Goal: Download file/media

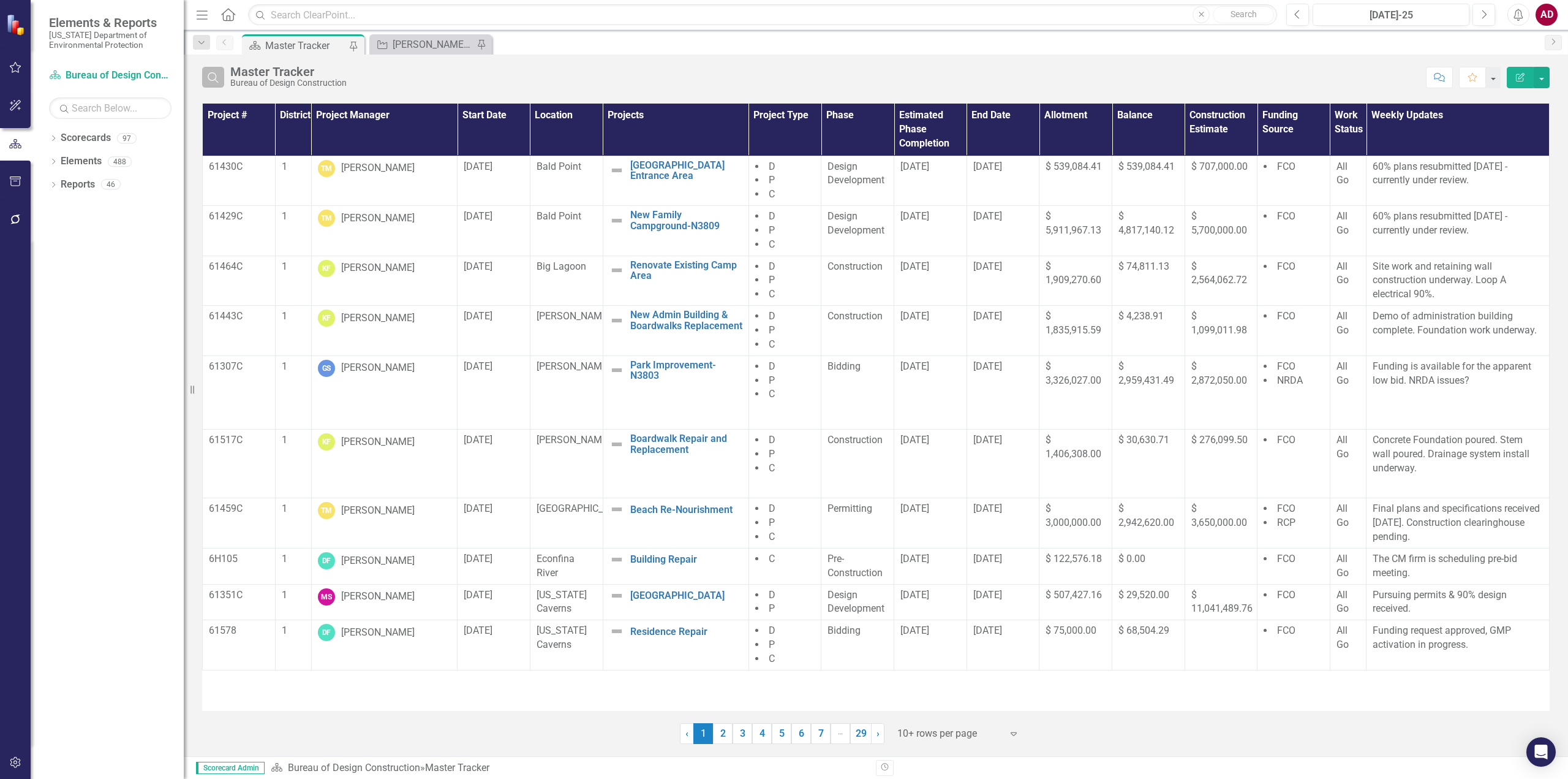
click at [221, 79] on button "Search" at bounding box center [213, 77] width 22 height 21
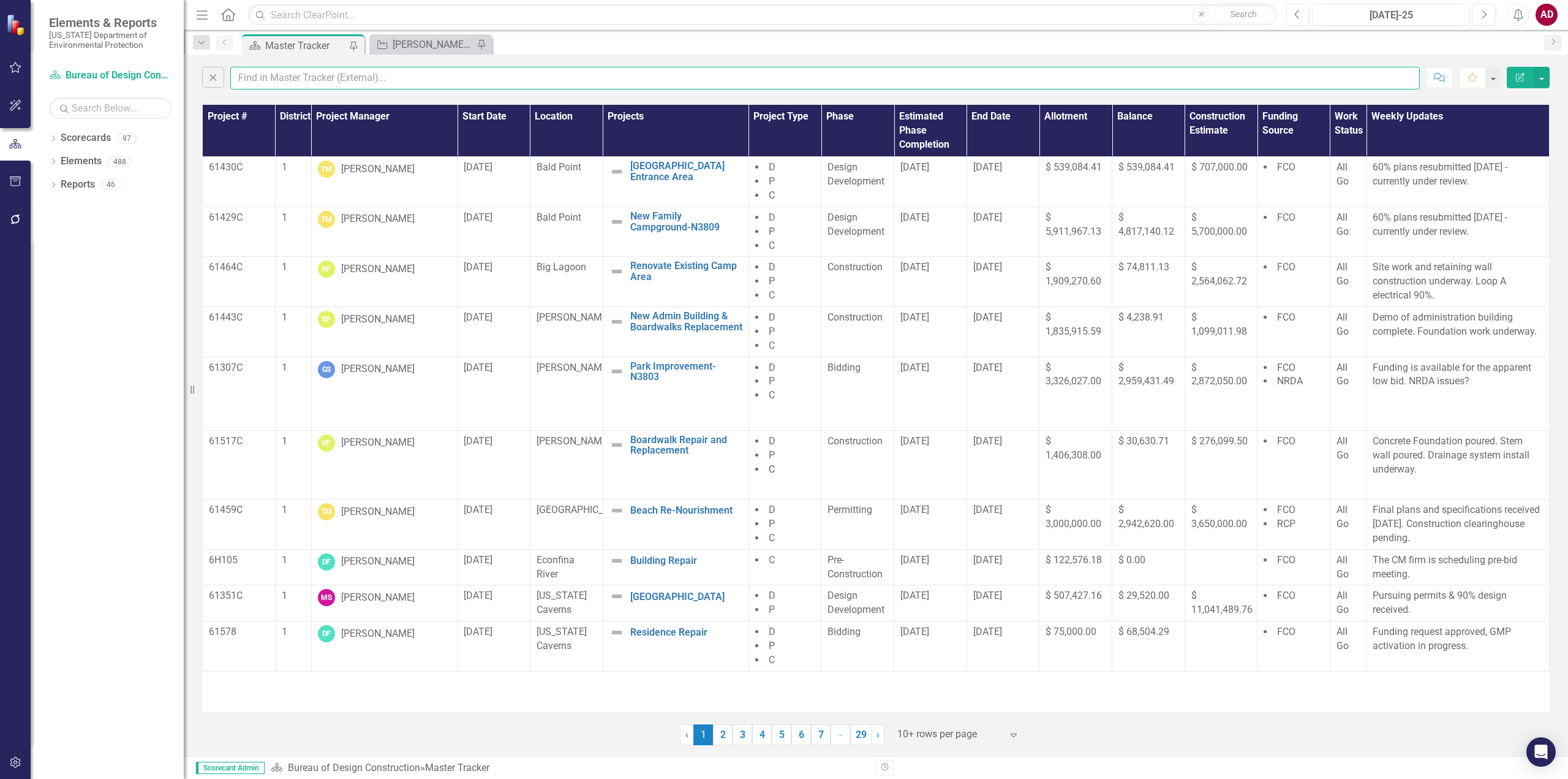
click at [258, 82] on input "text" at bounding box center [825, 78] width 1190 height 23
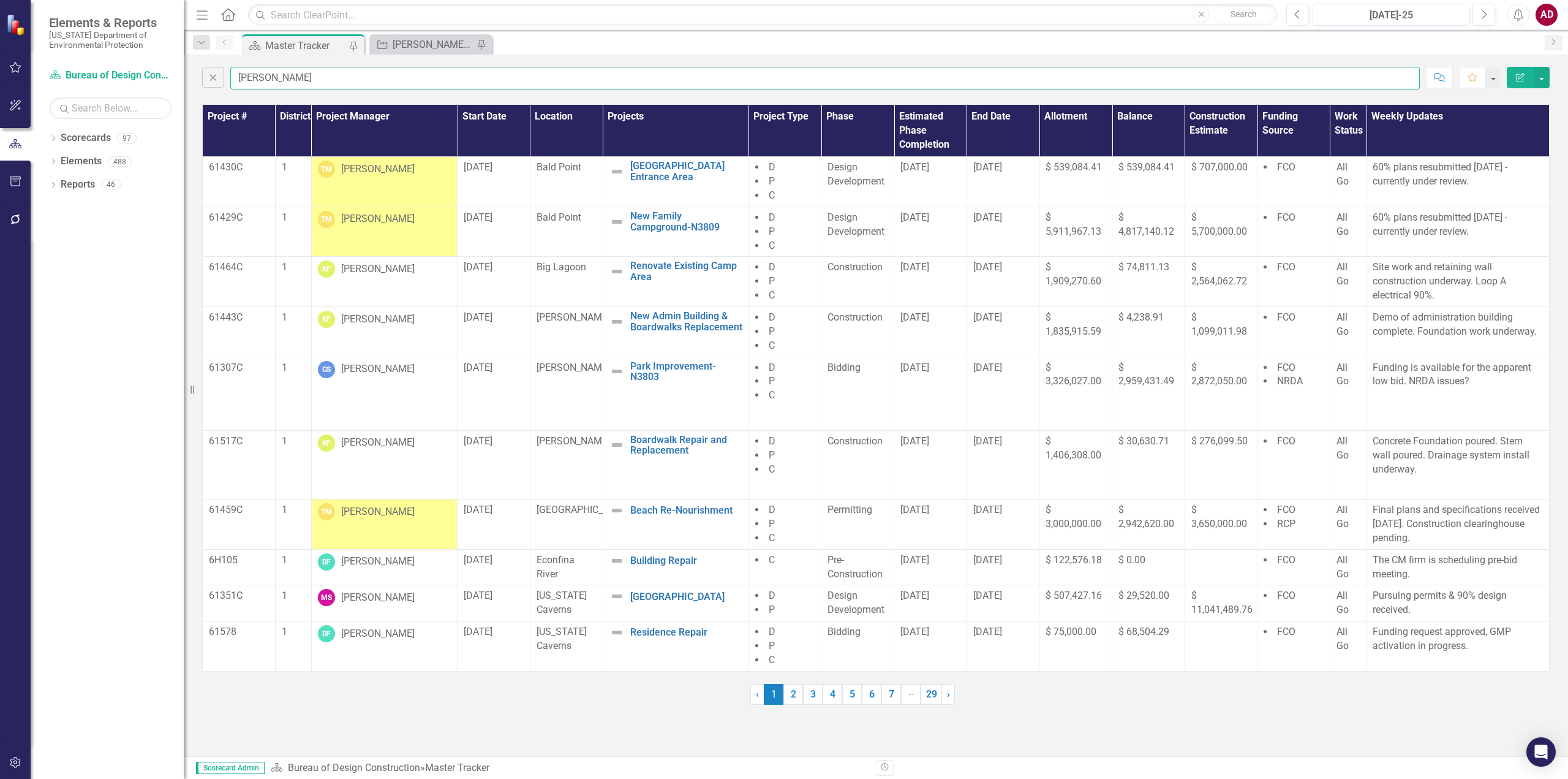
type input "[PERSON_NAME]"
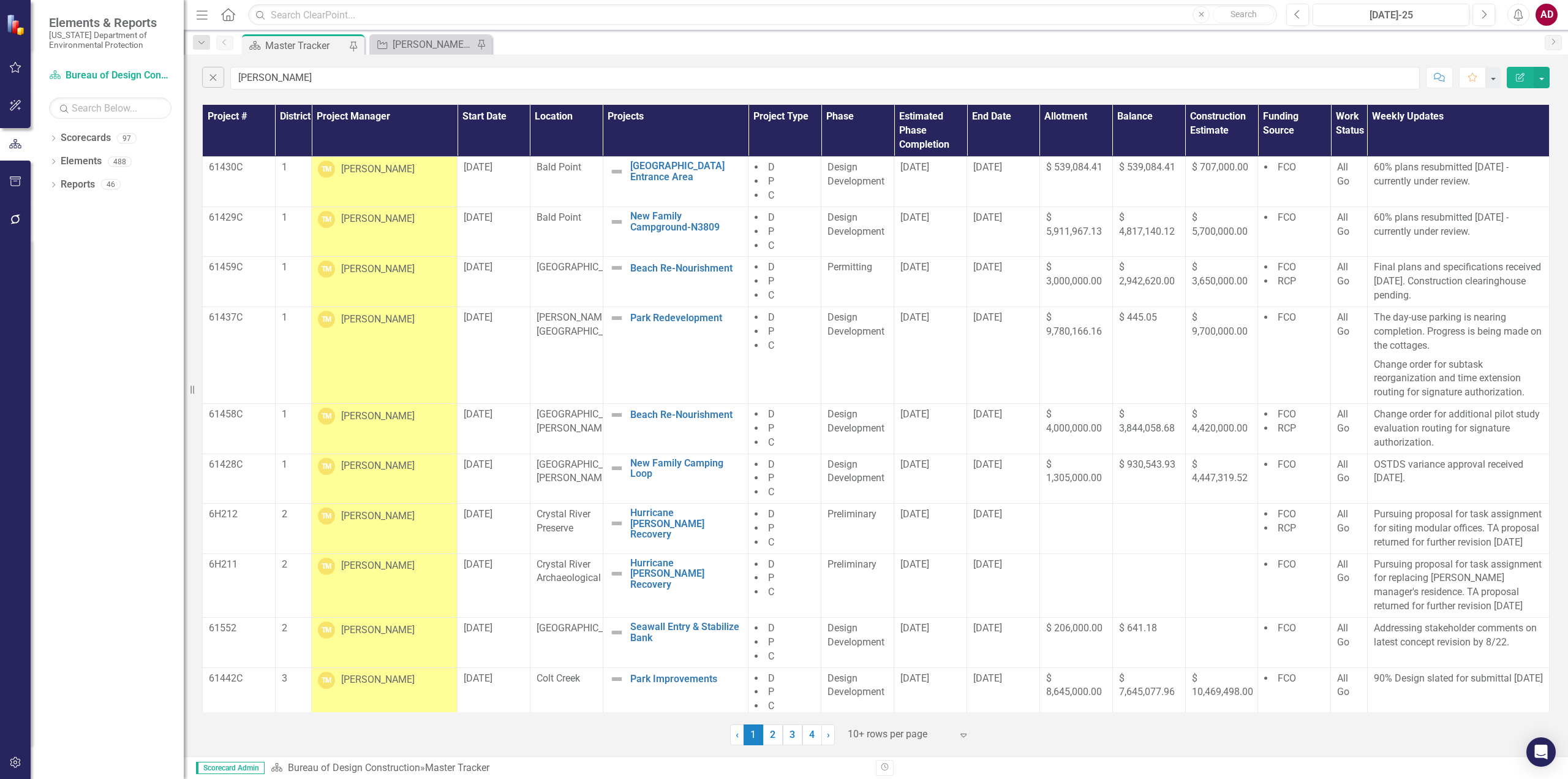
click at [965, 735] on icon "Expand" at bounding box center [963, 734] width 12 height 9
click at [881, 713] on div "Display All Rows" at bounding box center [911, 713] width 115 height 14
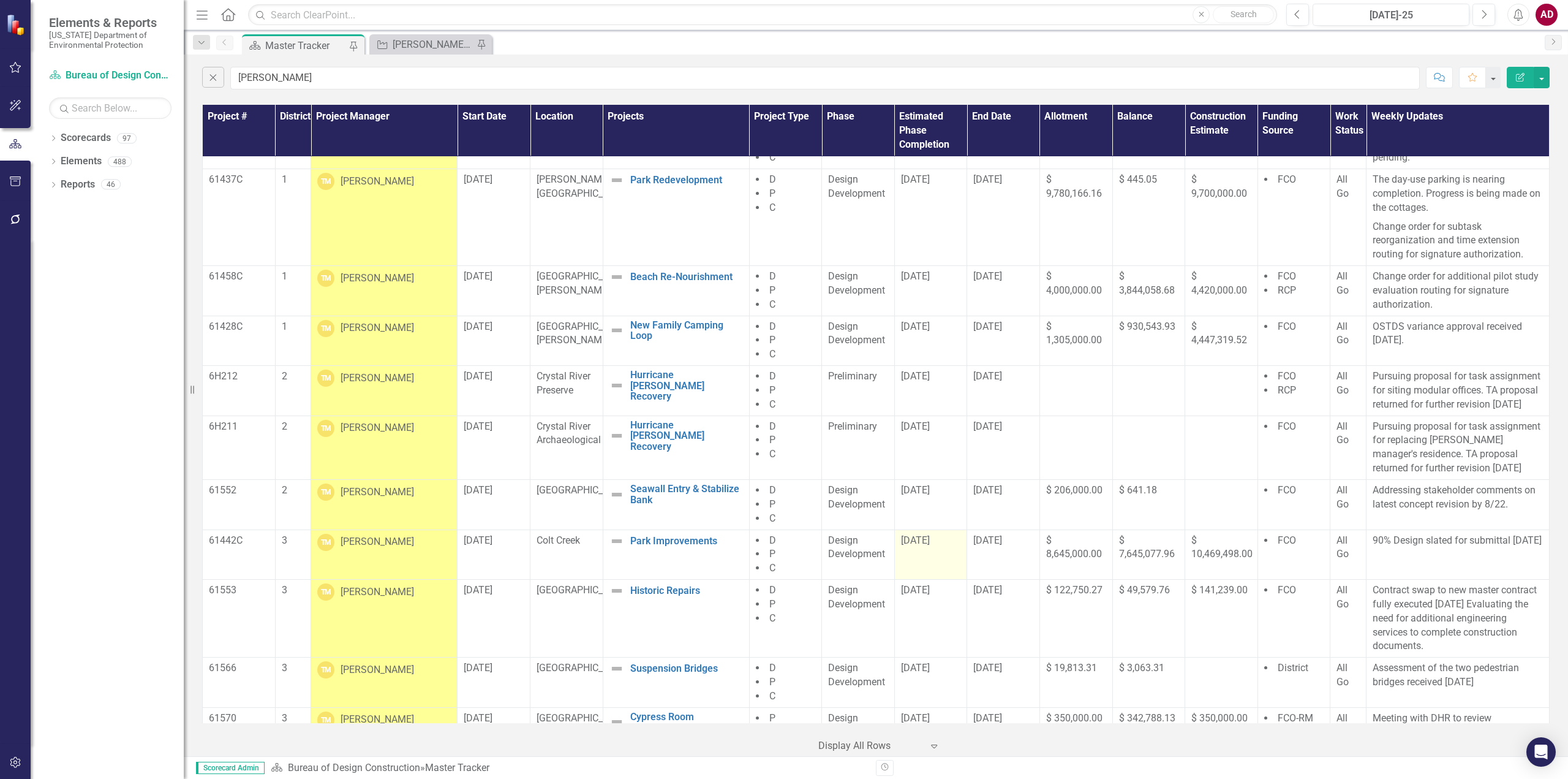
scroll to position [368, 0]
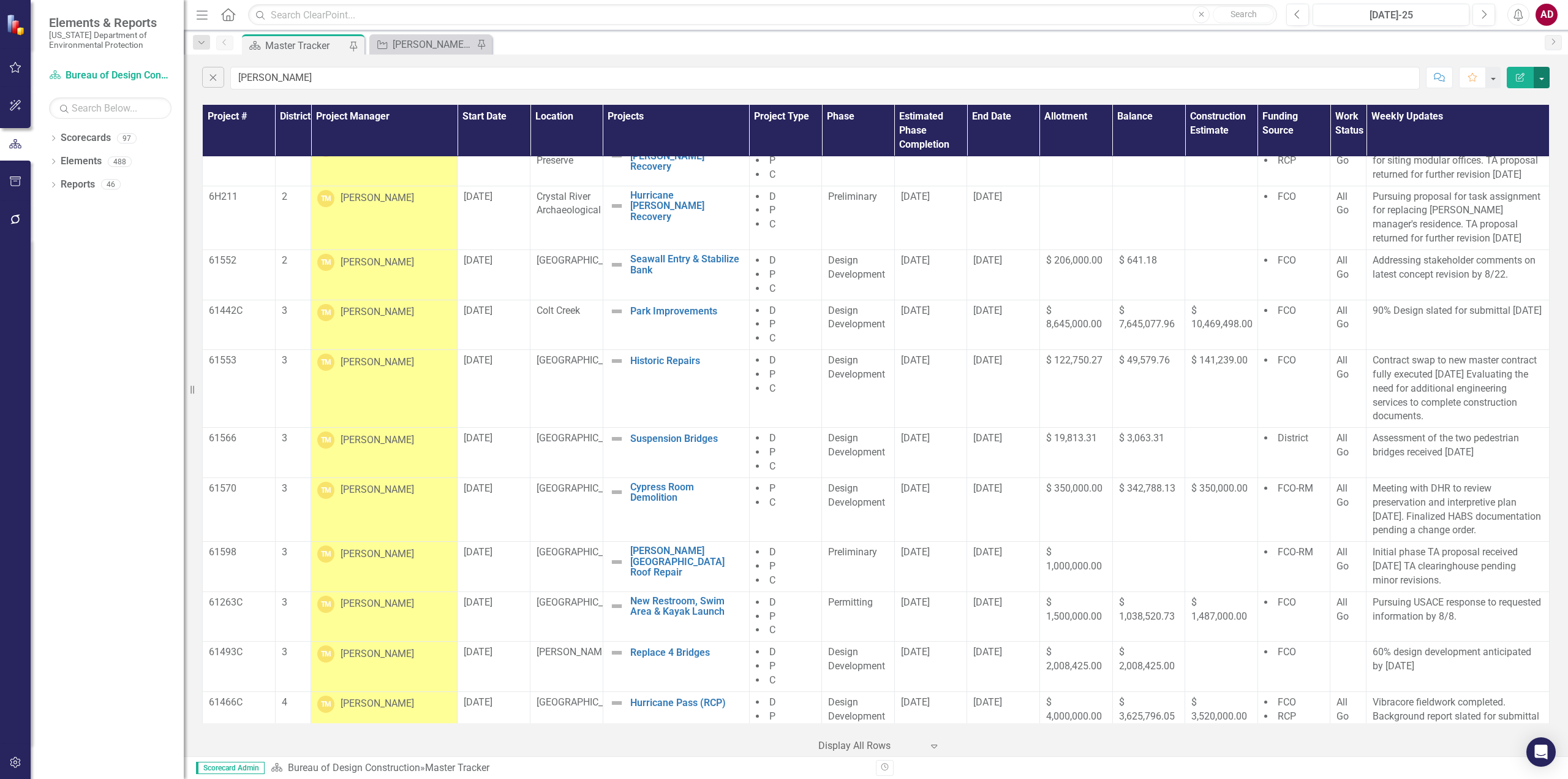
click at [1543, 77] on button "button" at bounding box center [1541, 78] width 16 height 22
click at [1506, 122] on link "PDF Export to PDF" at bounding box center [1500, 125] width 97 height 23
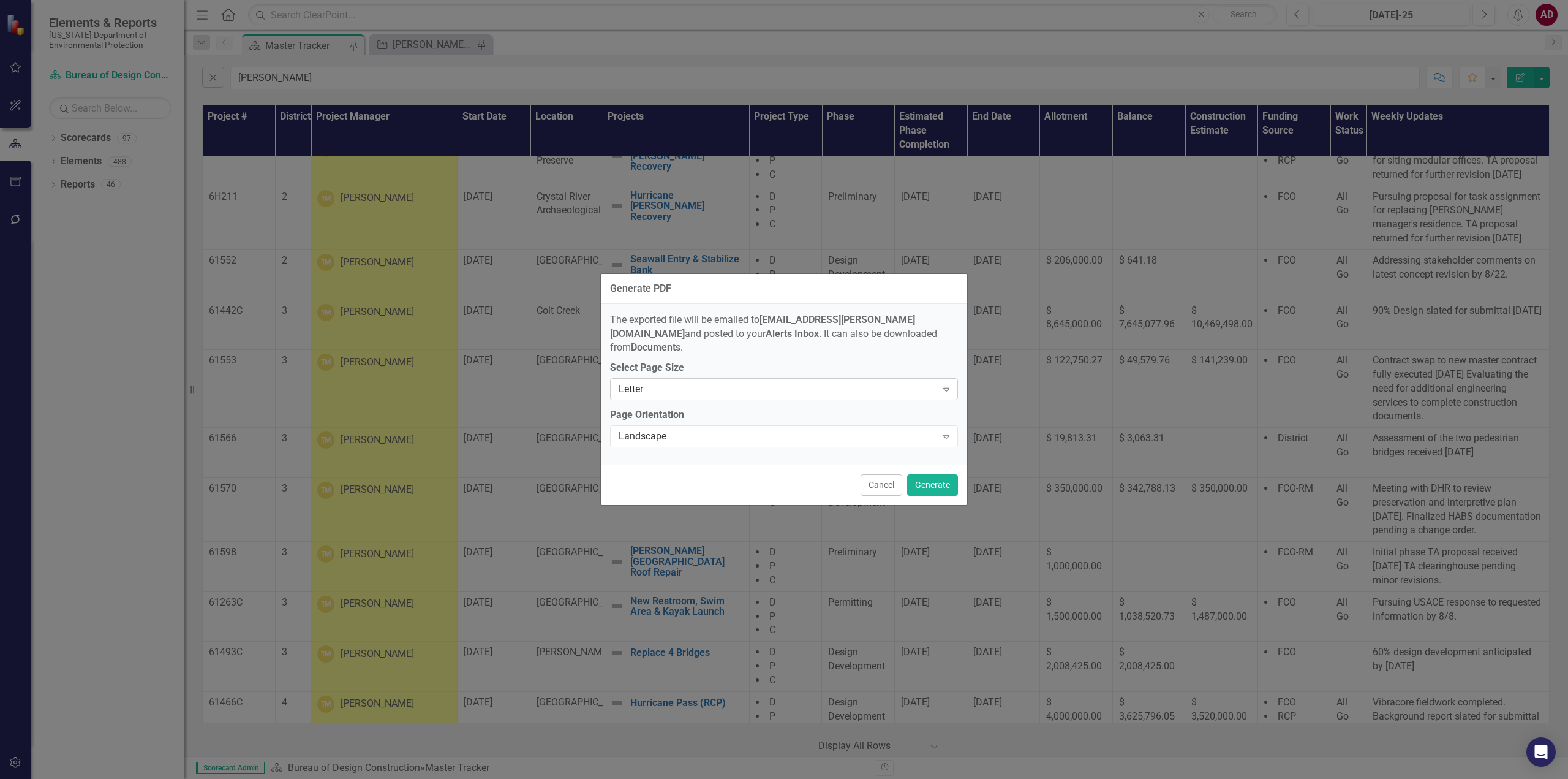
click at [708, 383] on div "Letter" at bounding box center [778, 389] width 318 height 14
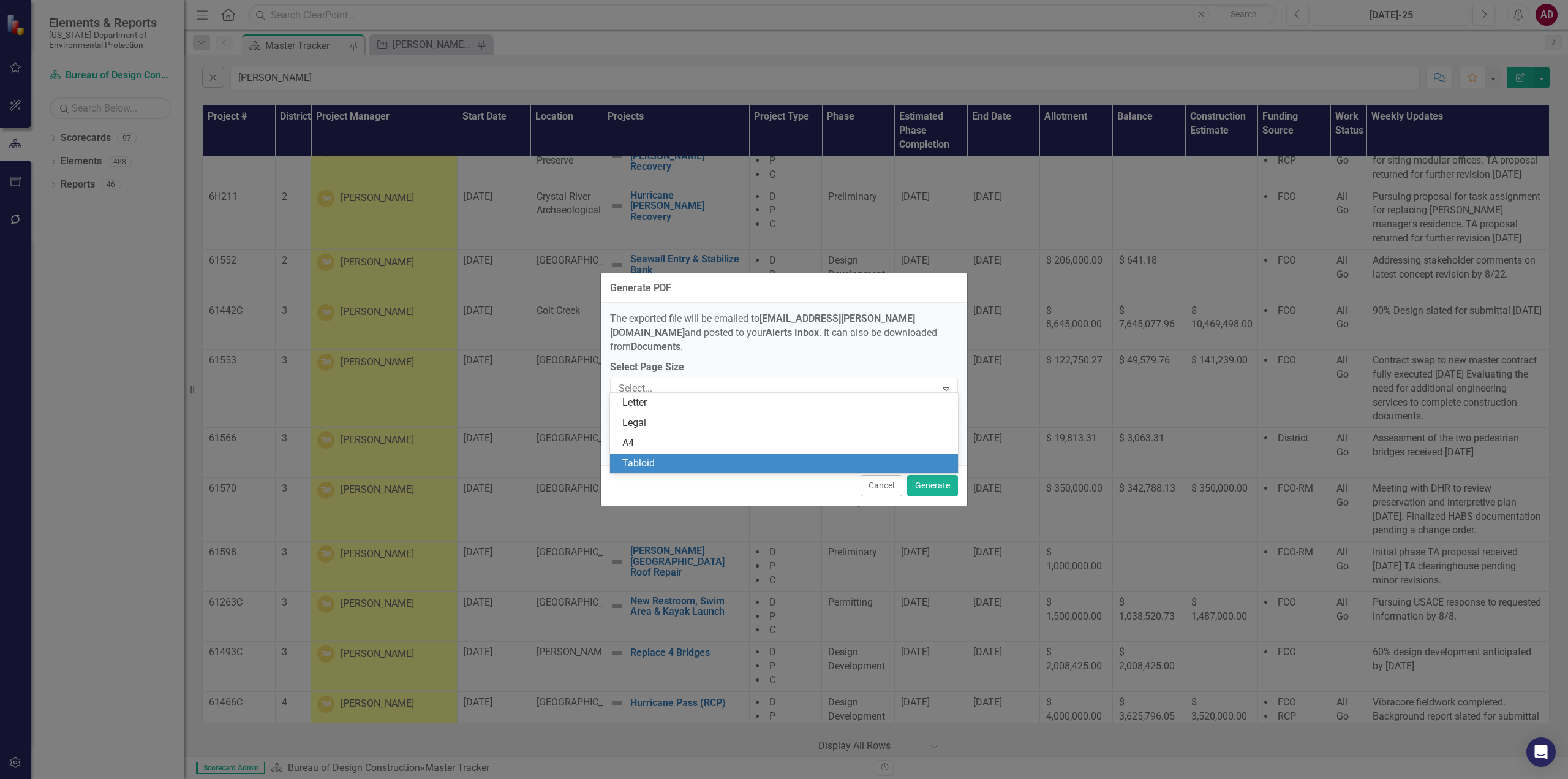
click at [668, 463] on div "Tabloid" at bounding box center [787, 463] width 328 height 14
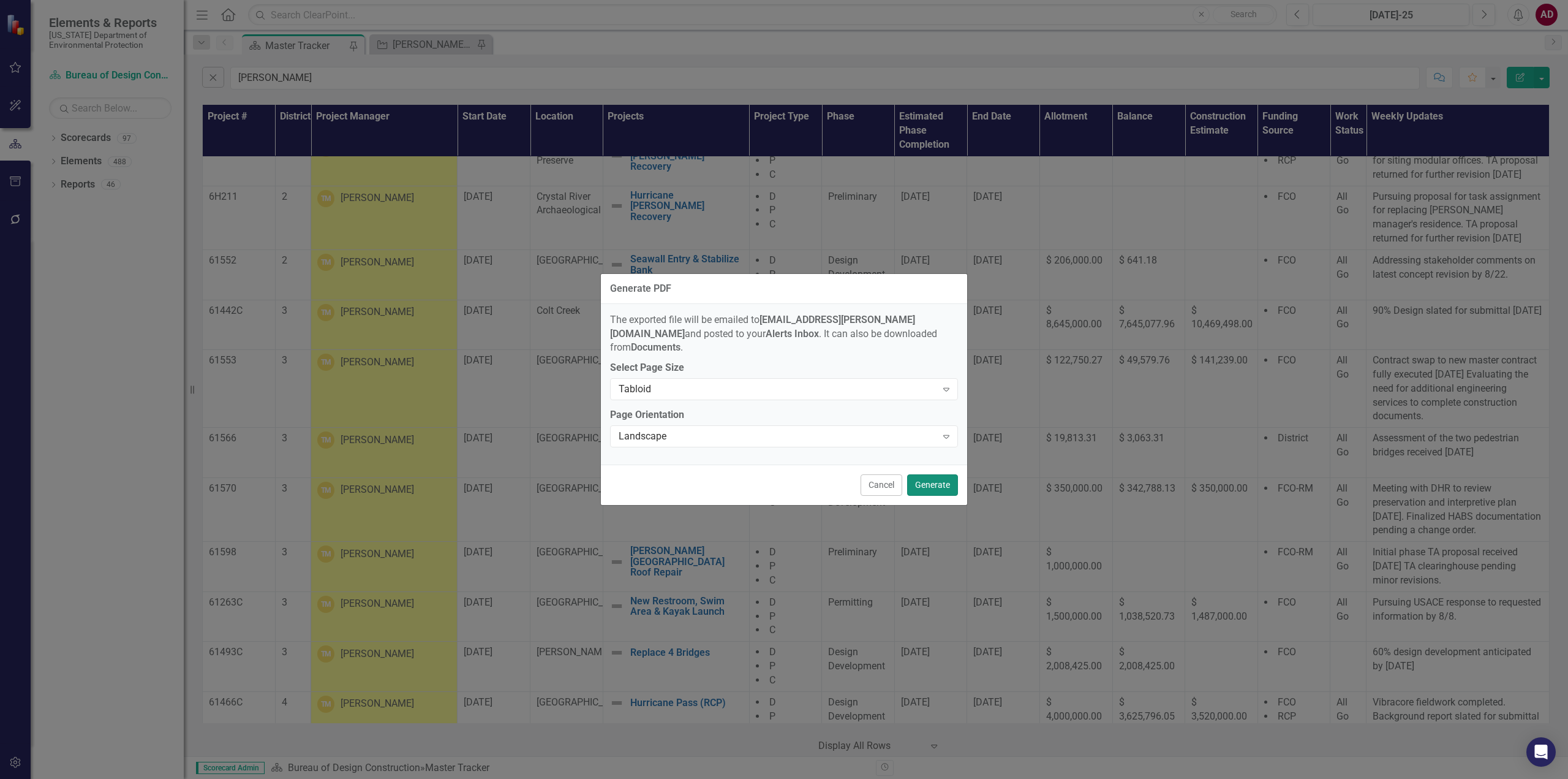
click at [943, 474] on button "Generate" at bounding box center [933, 485] width 51 height 22
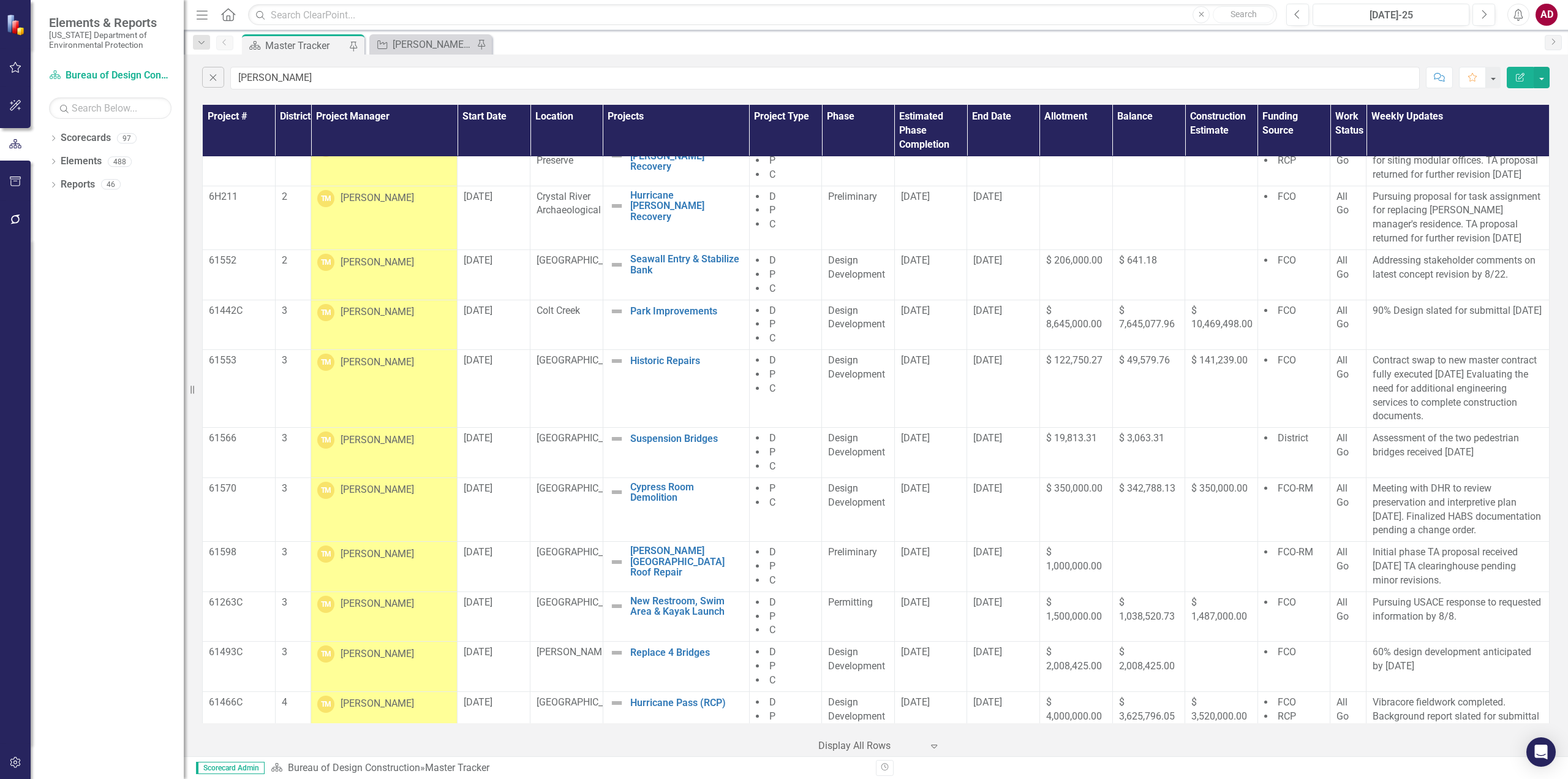
scroll to position [0, 0]
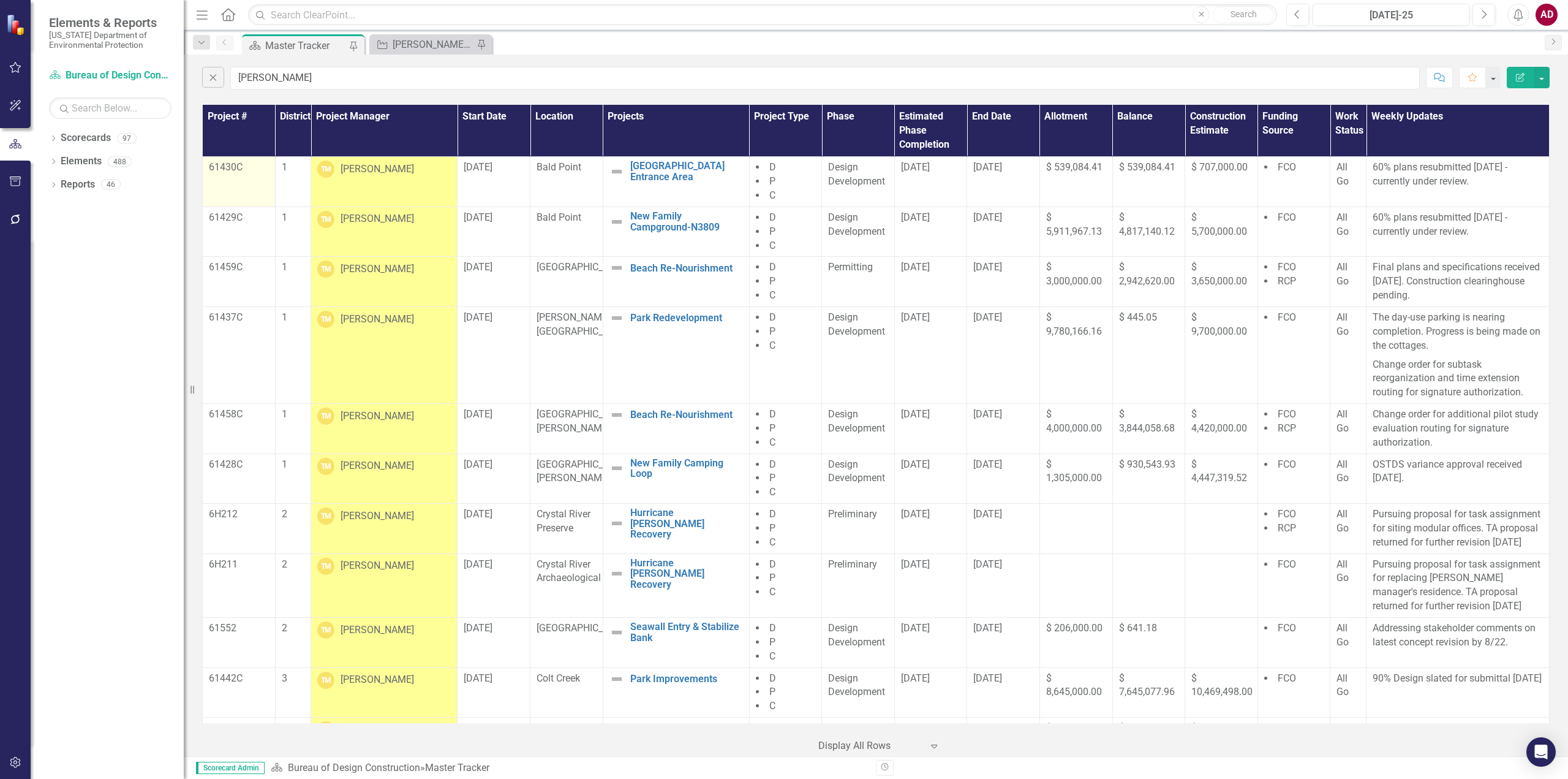
click at [210, 170] on p "61430C" at bounding box center [239, 168] width 60 height 14
click at [1546, 78] on button "button" at bounding box center [1541, 78] width 16 height 22
click at [1522, 151] on link "Excel Export to Excel" at bounding box center [1500, 147] width 97 height 23
click at [1544, 80] on button "button" at bounding box center [1541, 78] width 16 height 22
click at [1512, 149] on link "Excel Export to Excel" at bounding box center [1500, 147] width 97 height 23
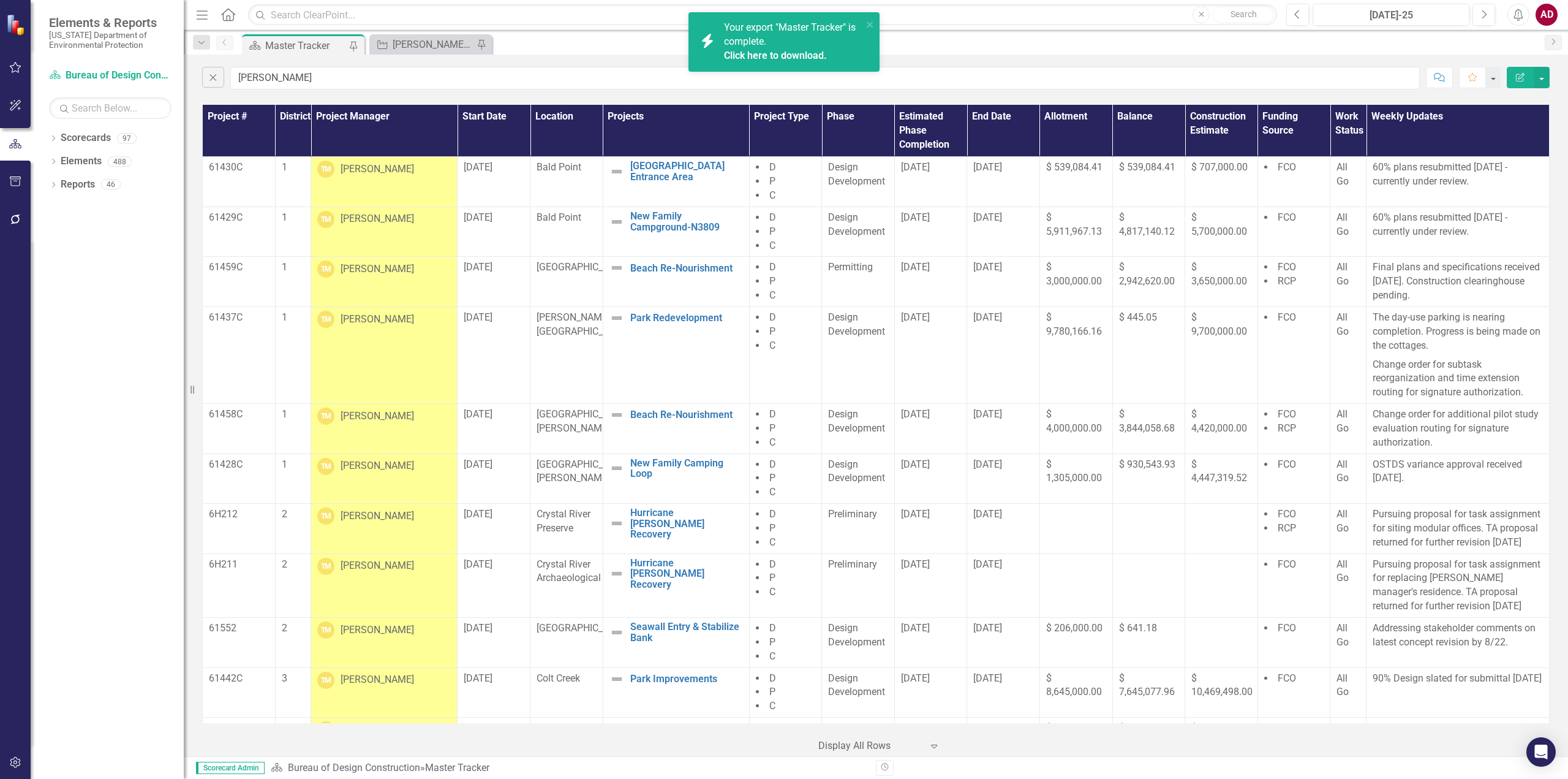
click at [788, 61] on link "Click here to download." at bounding box center [775, 55] width 103 height 11
click at [403, 42] on div "[PERSON_NAME]'s Tracker" at bounding box center [433, 44] width 81 height 15
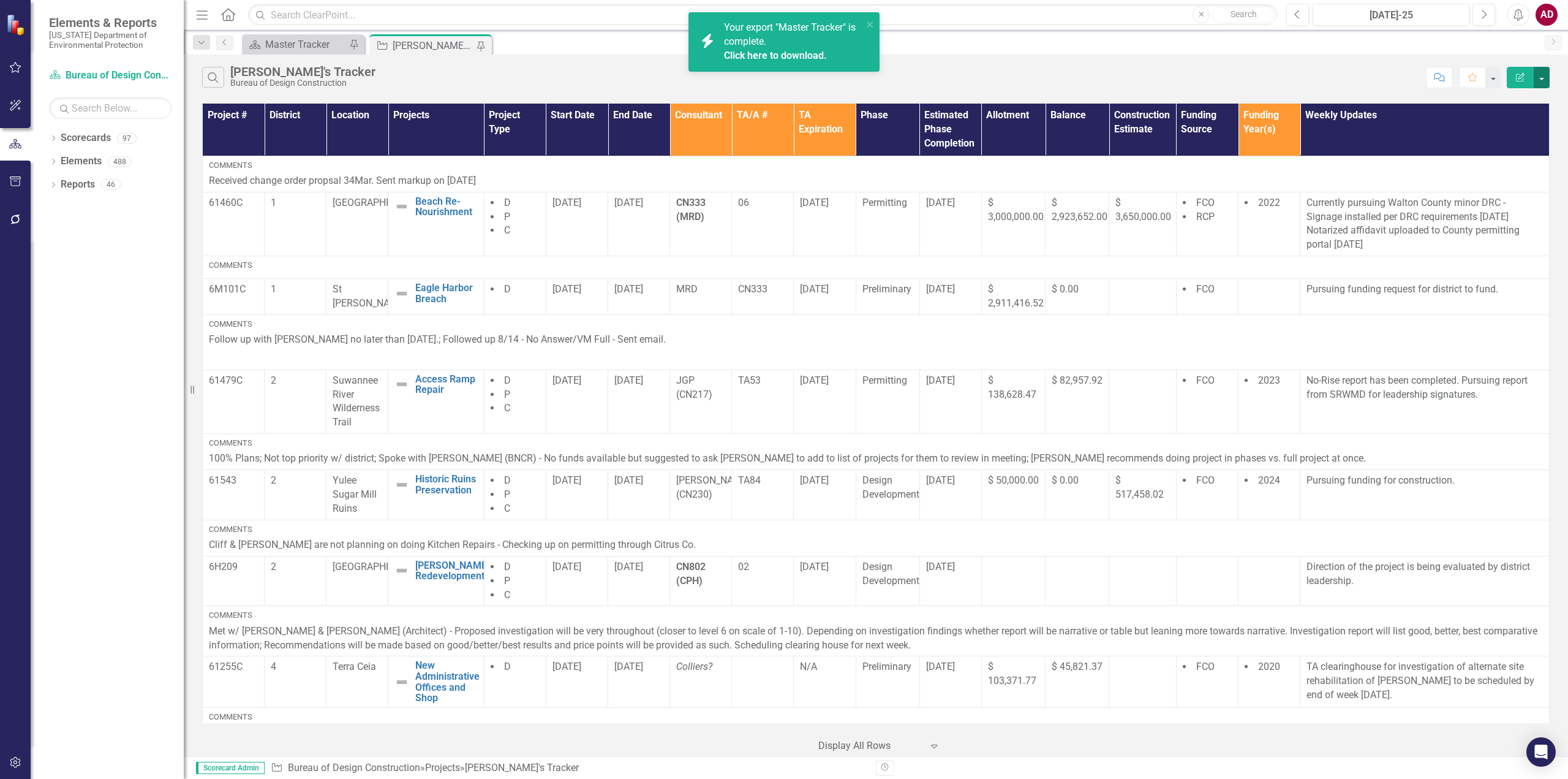
click at [1540, 75] on button "button" at bounding box center [1541, 78] width 16 height 22
click at [1504, 146] on link "Excel Export to Excel" at bounding box center [1500, 147] width 97 height 23
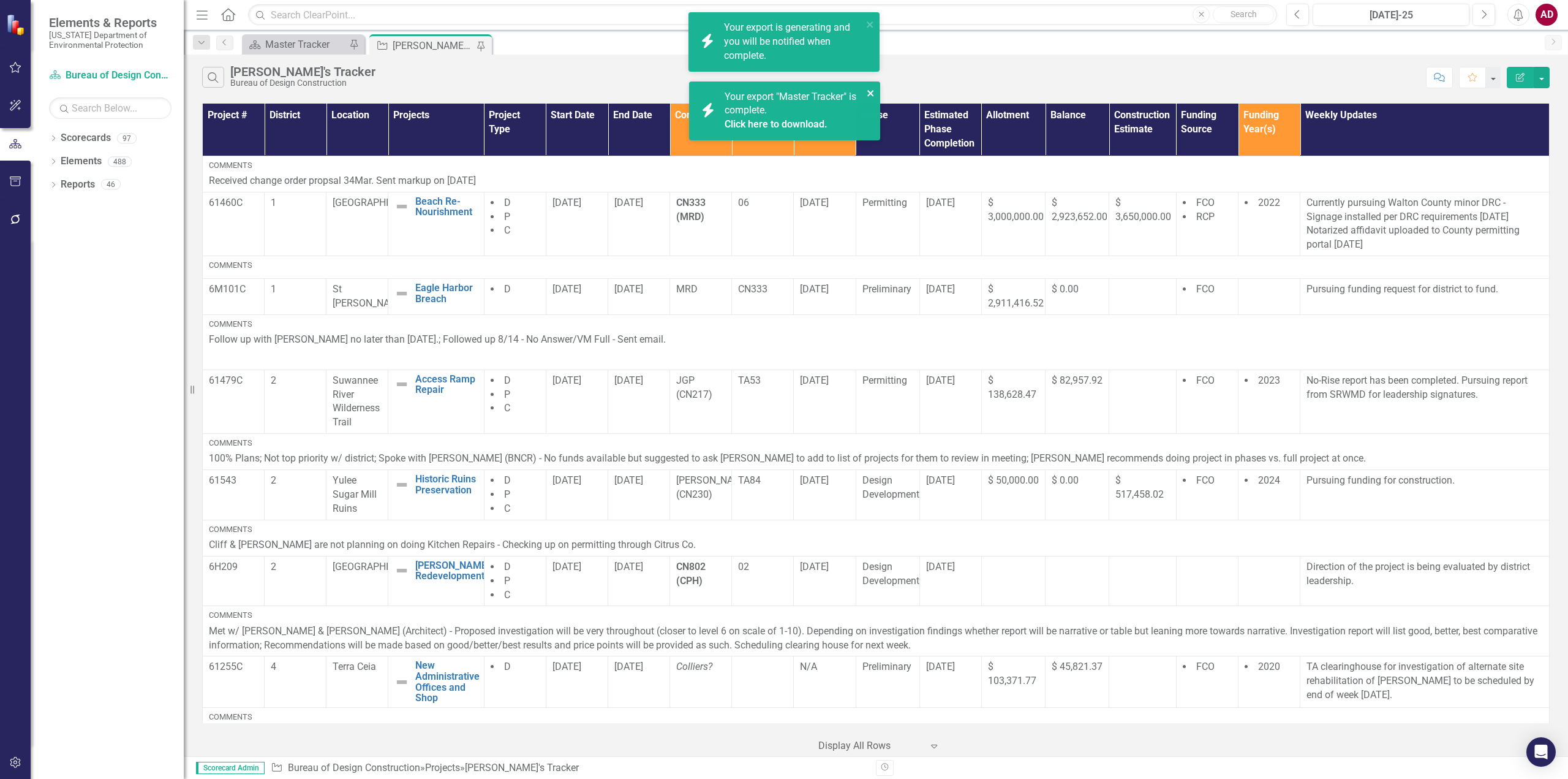
click at [871, 94] on icon "close" at bounding box center [871, 93] width 6 height 6
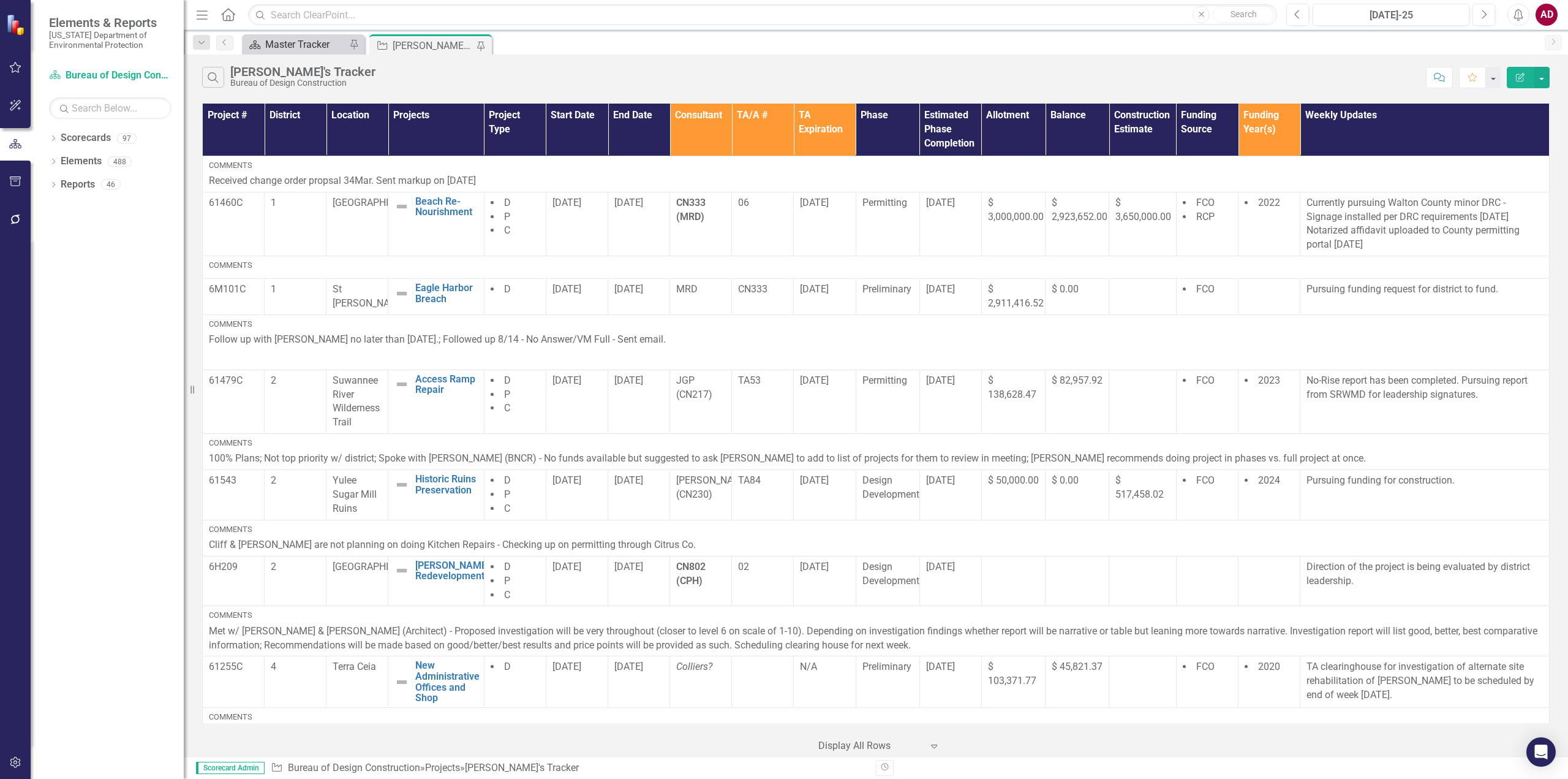
click at [285, 46] on div "Master Tracker" at bounding box center [306, 44] width 81 height 15
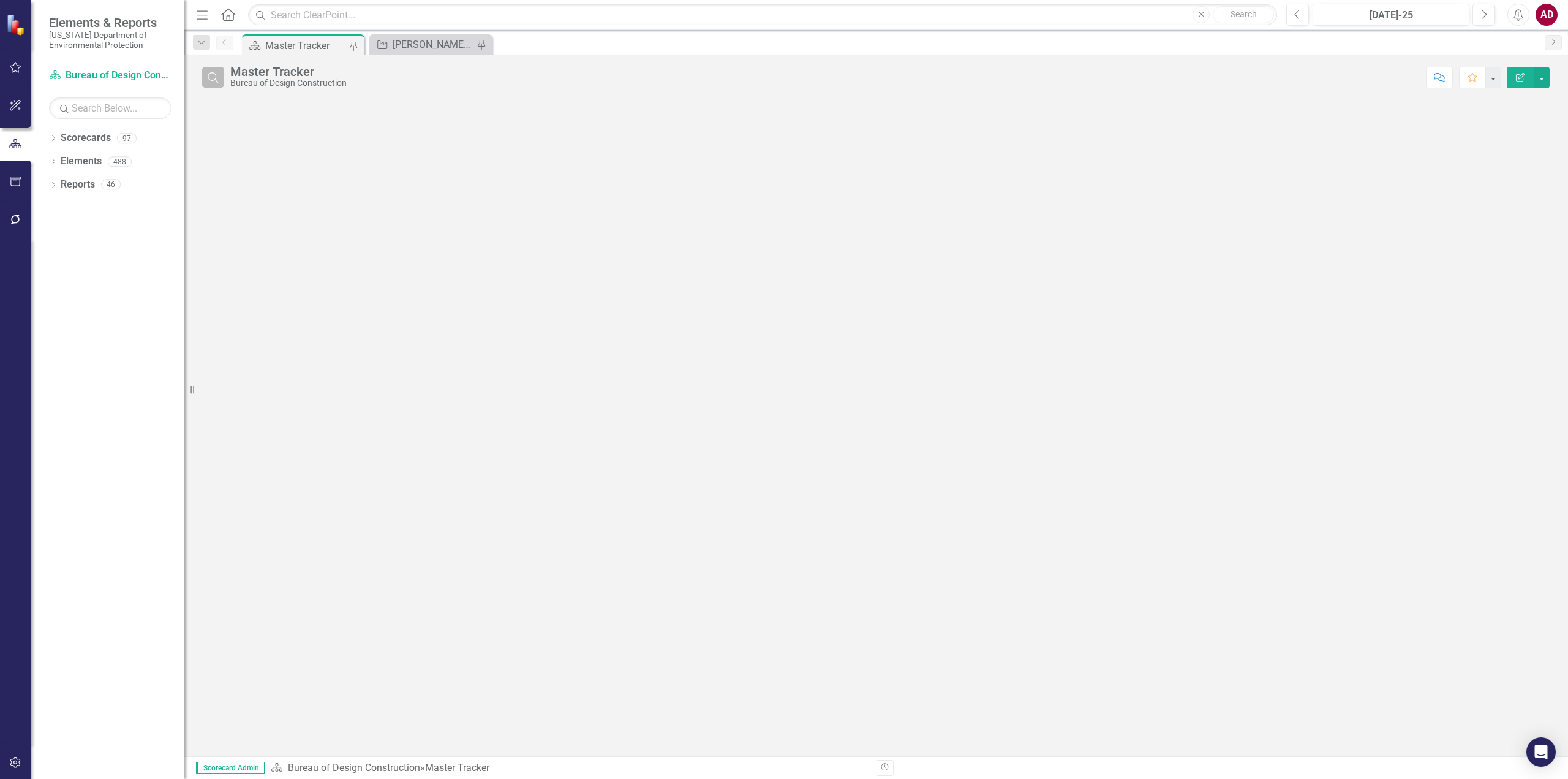
click at [214, 73] on icon "button" at bounding box center [213, 77] width 10 height 10
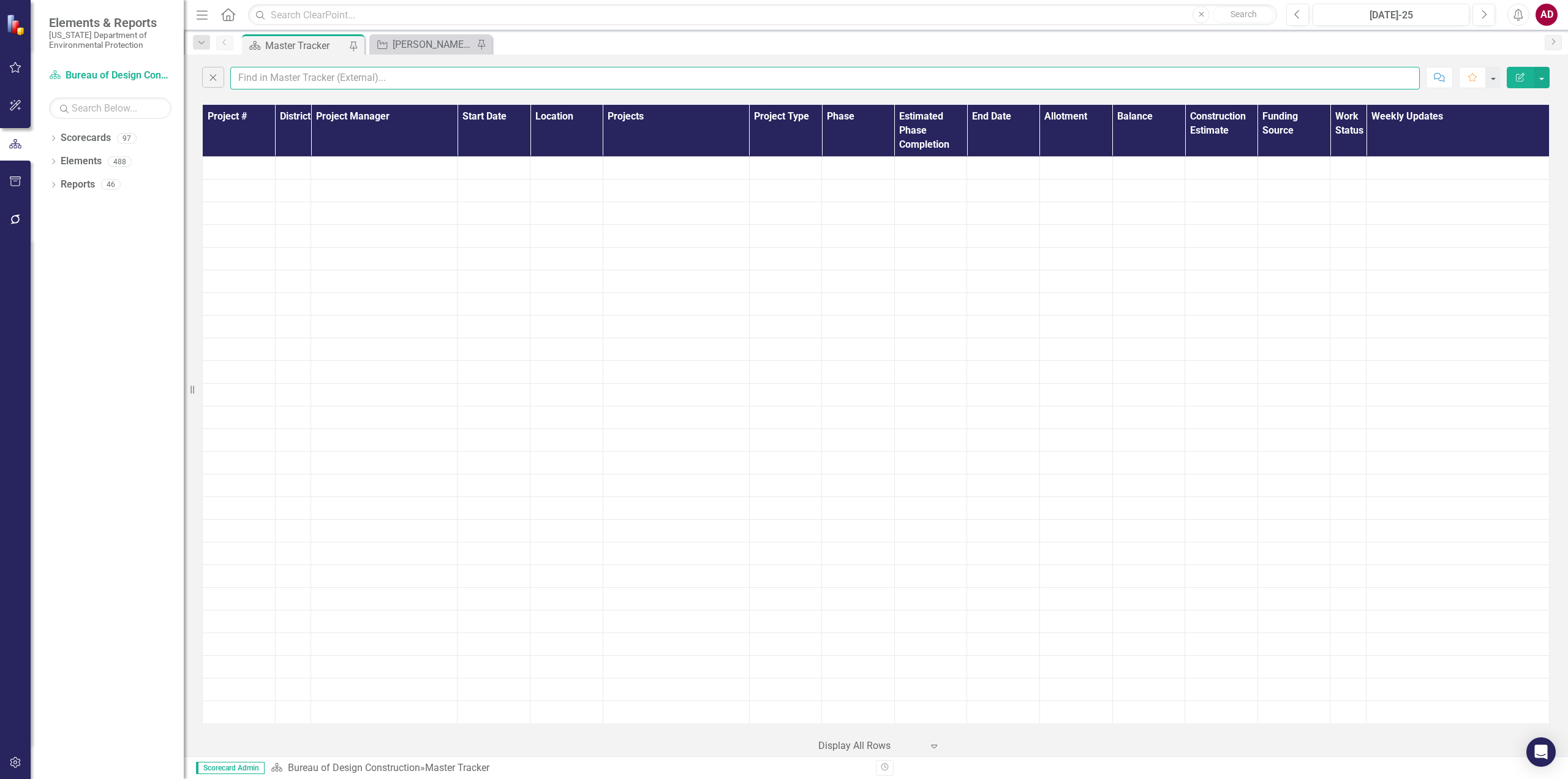
click at [270, 77] on input "text" at bounding box center [825, 78] width 1190 height 23
type input "[PERSON_NAME]"
